Goal: Navigation & Orientation: Find specific page/section

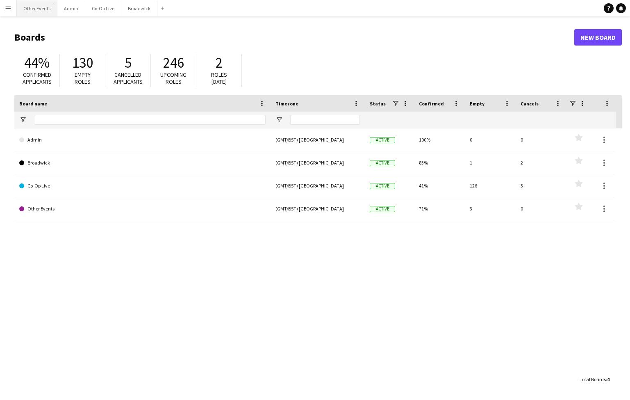
click at [37, 10] on button "Other Events Close" at bounding box center [37, 8] width 41 height 16
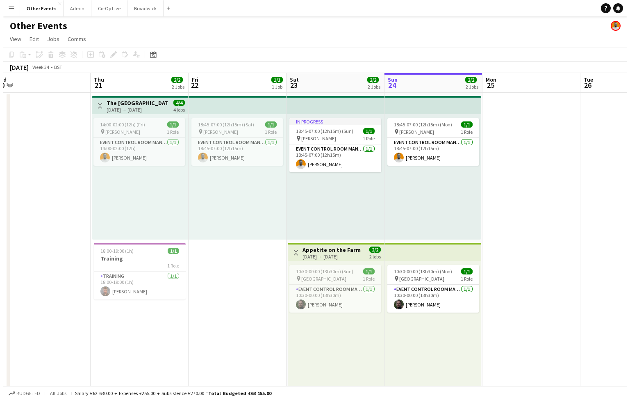
scroll to position [0, 342]
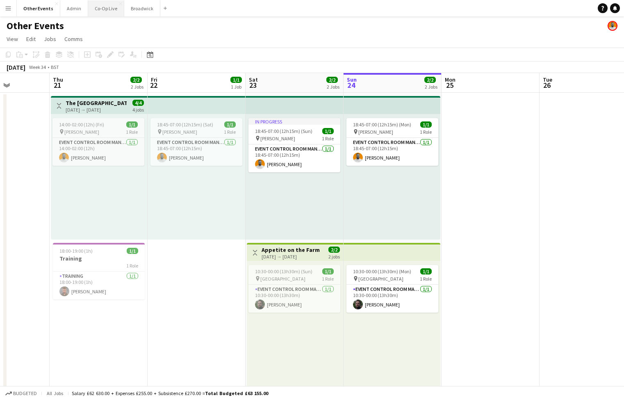
click at [103, 8] on button "Co-Op Live Close" at bounding box center [106, 8] width 36 height 16
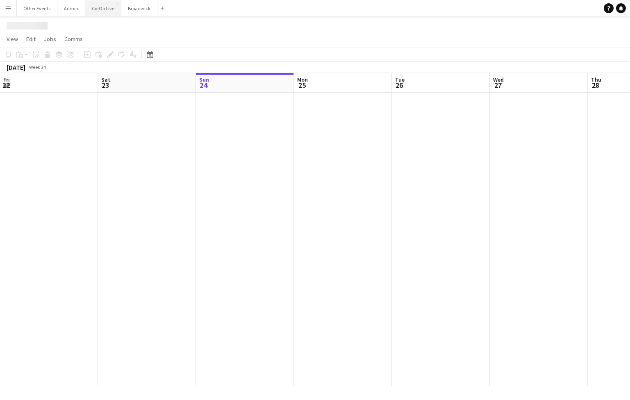
scroll to position [0, 235]
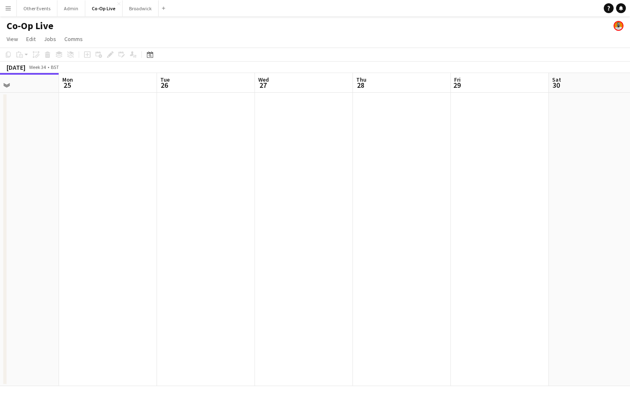
click at [166, 34] on app-page-menu "View Day view expanded Day view collapsed Month view Date picker Jump to [DATE]…" at bounding box center [315, 40] width 630 height 16
click at [136, 9] on button "Broadwick Close" at bounding box center [141, 8] width 36 height 16
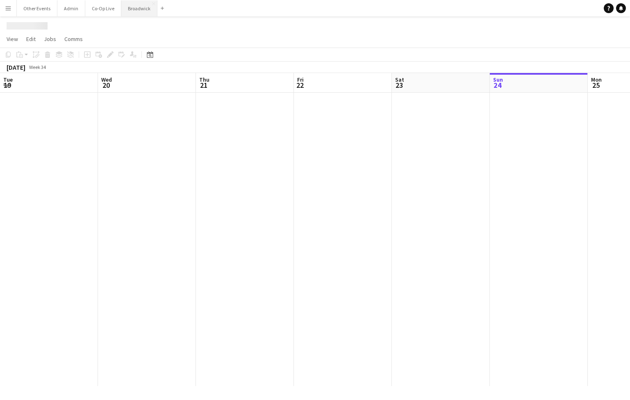
scroll to position [0, 188]
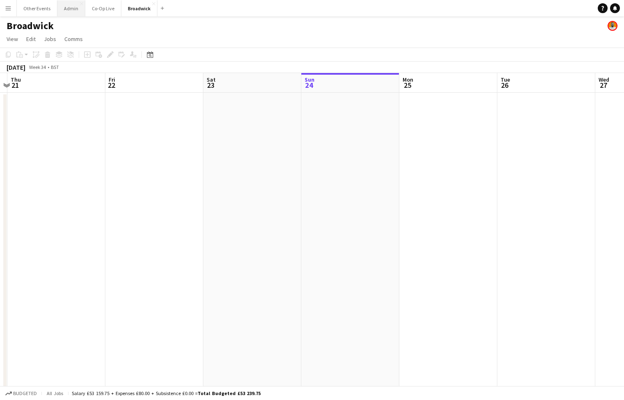
click at [70, 13] on button "Admin Close" at bounding box center [71, 8] width 28 height 16
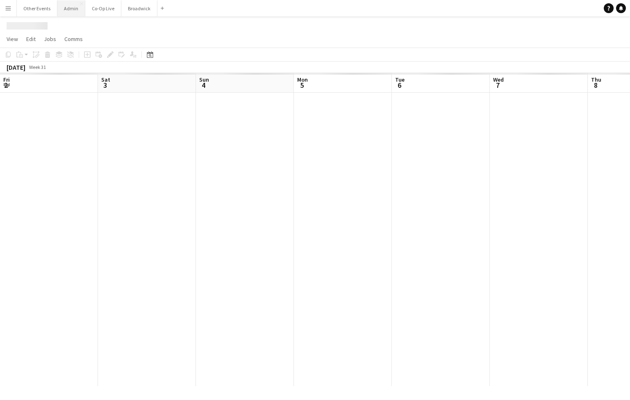
scroll to position [0, 236]
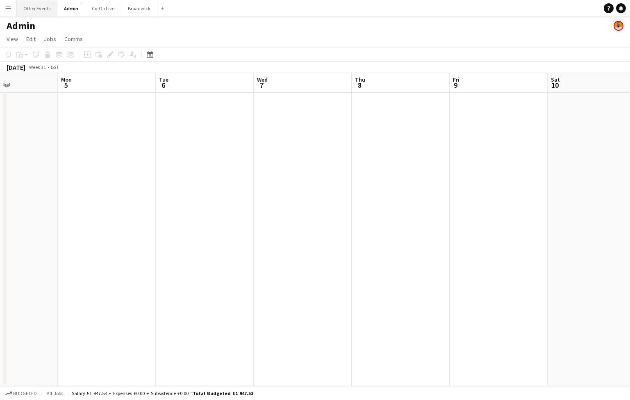
click at [37, 12] on button "Other Events Close" at bounding box center [37, 8] width 41 height 16
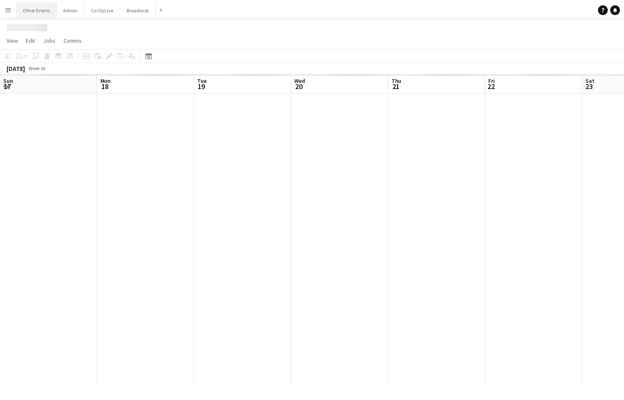
scroll to position [0, 342]
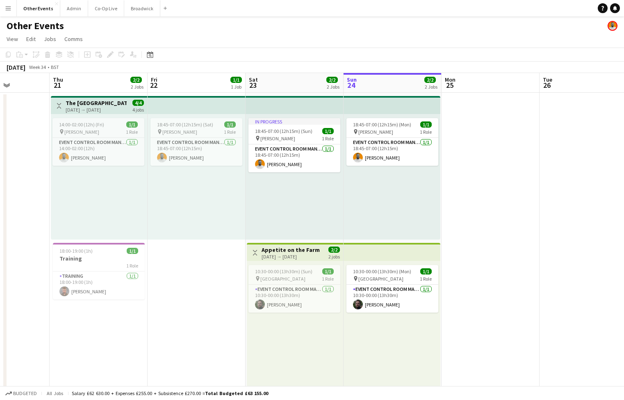
click at [225, 51] on app-toolbar "Copy Paste Paste Command V Paste with crew Command Shift V Paste linked Job [GE…" at bounding box center [312, 55] width 624 height 14
